Goal: Transaction & Acquisition: Download file/media

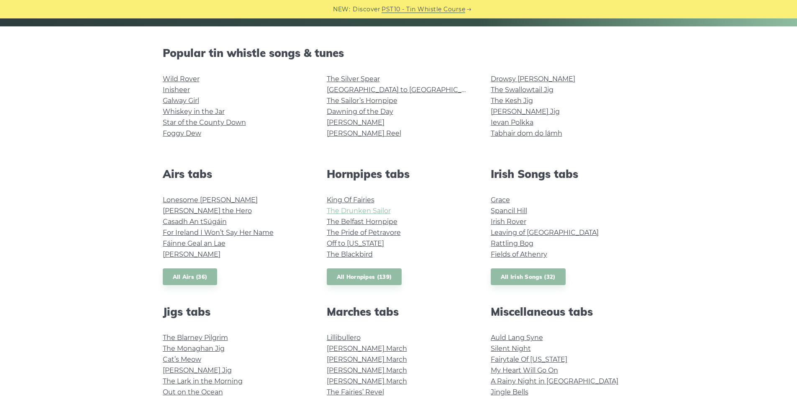
scroll to position [167, 0]
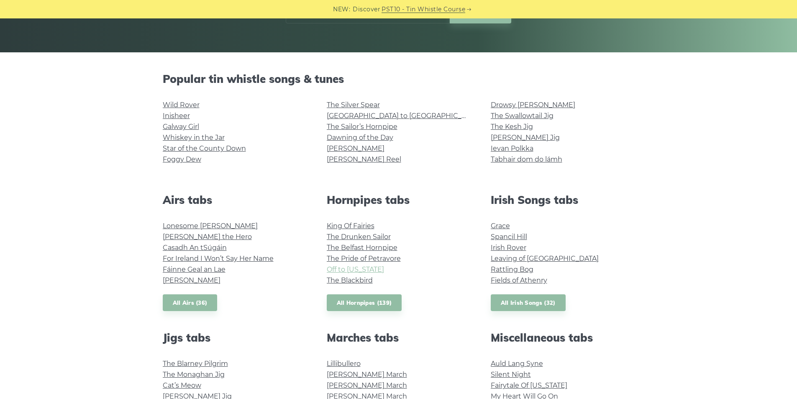
click at [365, 266] on link "Off to [US_STATE]" at bounding box center [355, 269] width 57 height 8
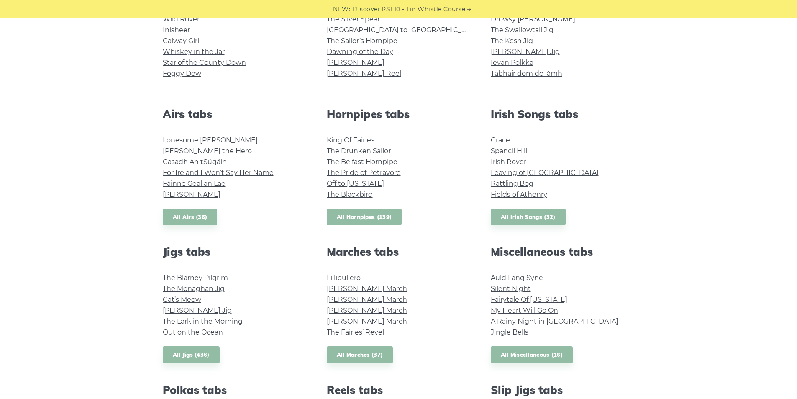
scroll to position [251, 0]
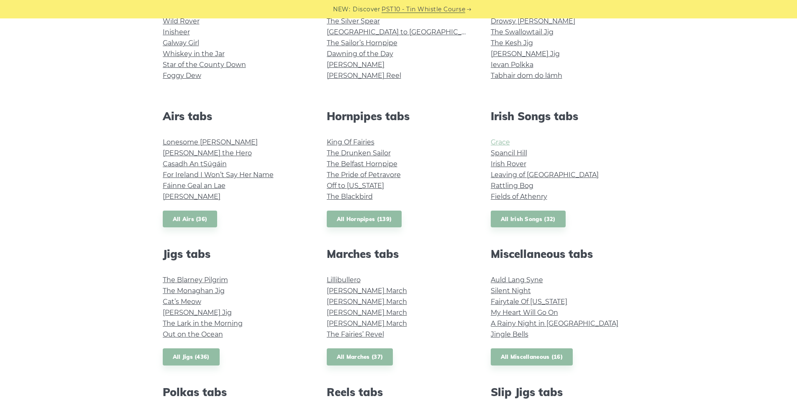
click at [501, 140] on link "Grace" at bounding box center [500, 142] width 19 height 8
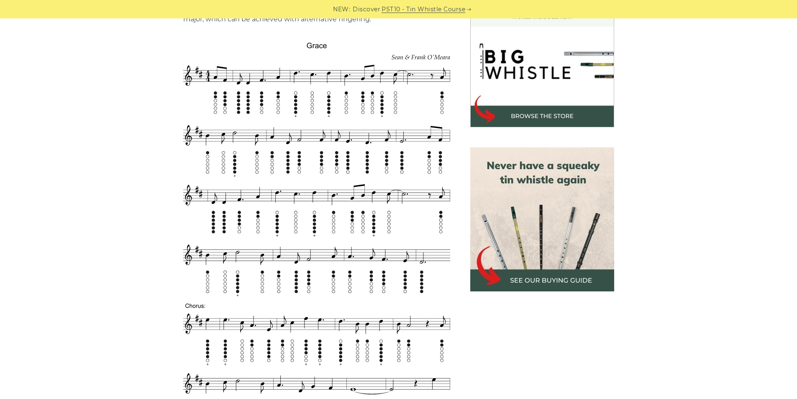
scroll to position [251, 0]
